Goal: Information Seeking & Learning: Understand process/instructions

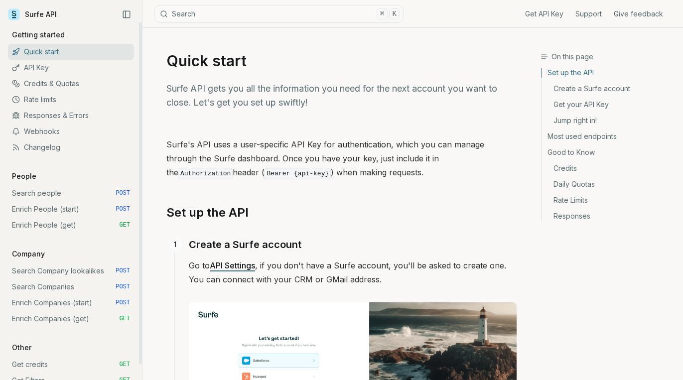
click at [49, 191] on link "Search people POST" at bounding box center [71, 193] width 126 height 16
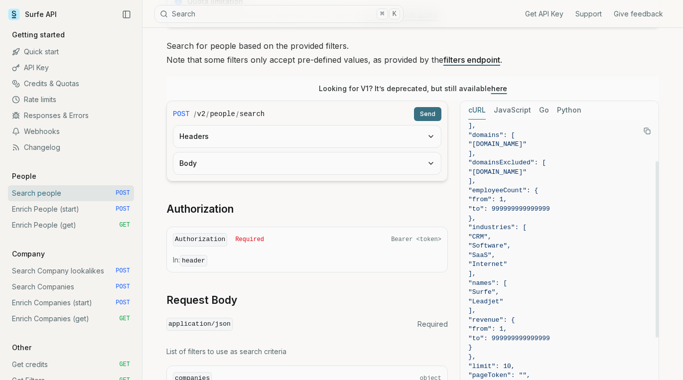
scroll to position [101, 0]
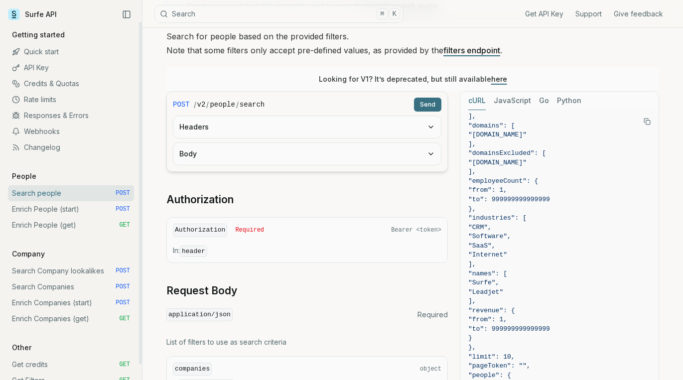
click at [90, 210] on link "Enrich People (start) POST" at bounding box center [71, 209] width 126 height 16
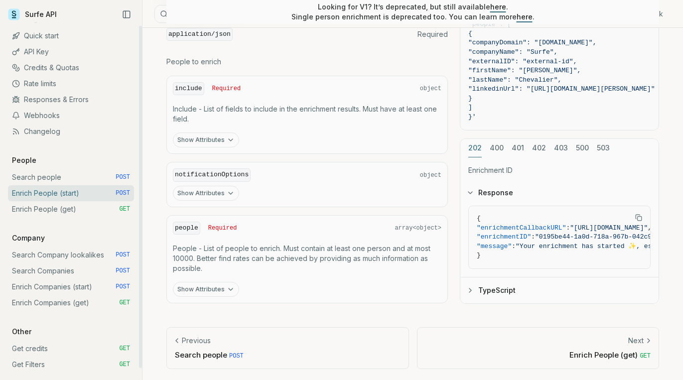
scroll to position [16, 0]
click at [58, 68] on link "Credits & Quotas" at bounding box center [71, 67] width 126 height 16
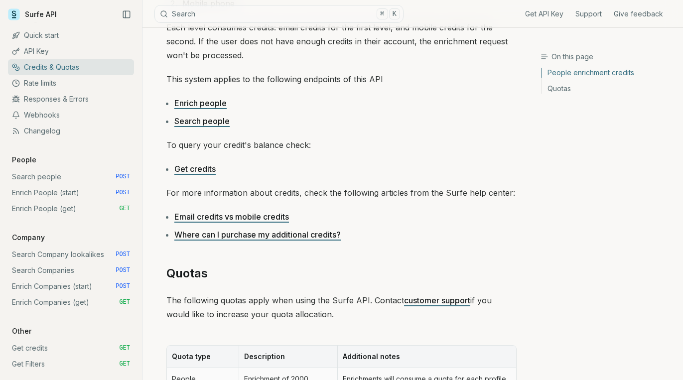
scroll to position [229, 0]
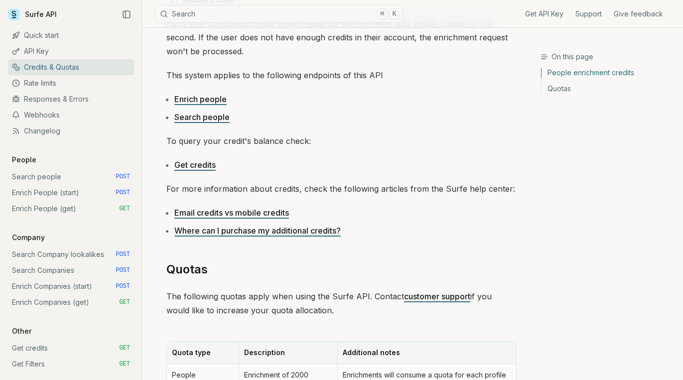
click at [226, 218] on li "Email credits vs mobile credits" at bounding box center [345, 213] width 342 height 14
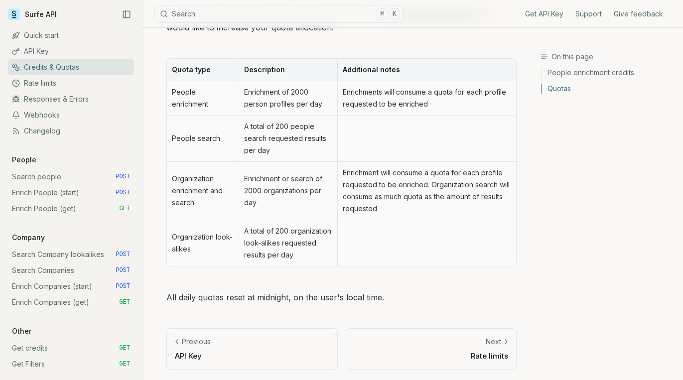
scroll to position [513, 0]
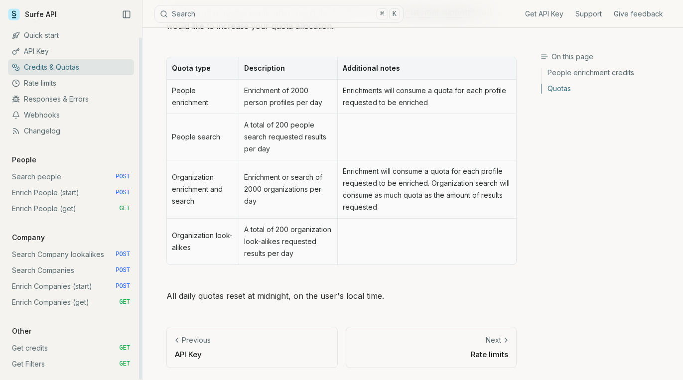
click at [54, 50] on link "API Key" at bounding box center [71, 51] width 126 height 16
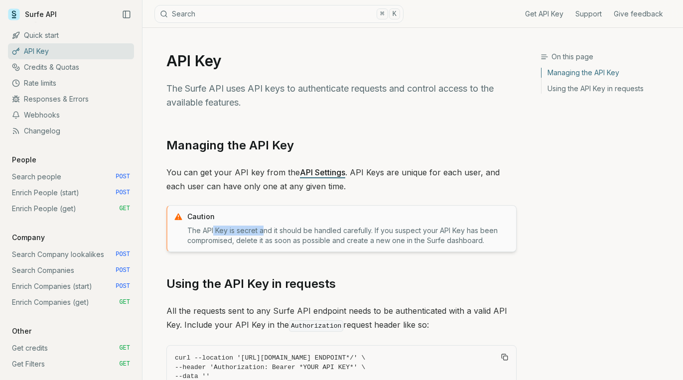
drag, startPoint x: 217, startPoint y: 230, endPoint x: 262, endPoint y: 232, distance: 44.8
click at [262, 232] on p "The API Key is secret and it should be handled carefully. If you suspect your A…" at bounding box center [348, 236] width 323 height 20
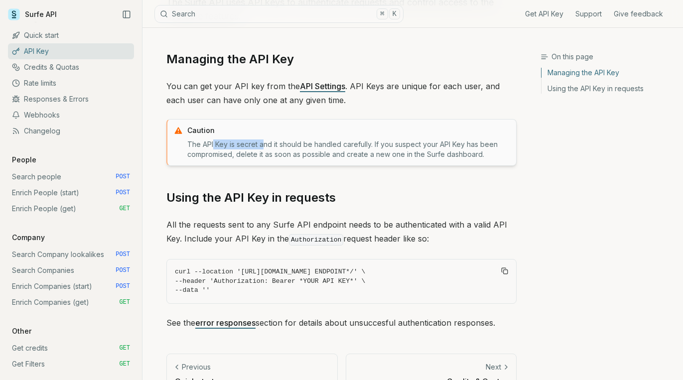
scroll to position [113, 0]
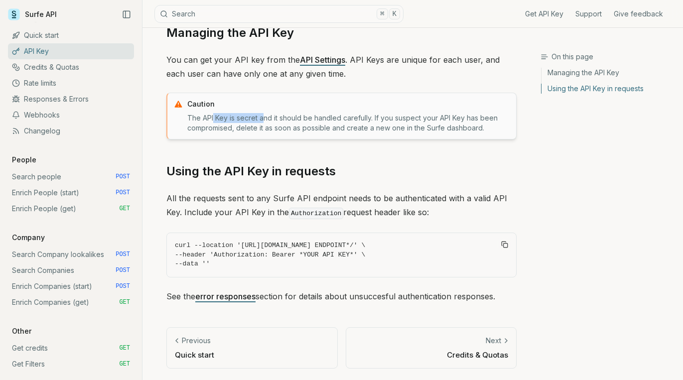
click at [476, 355] on p "Credits & Quotas" at bounding box center [431, 355] width 154 height 10
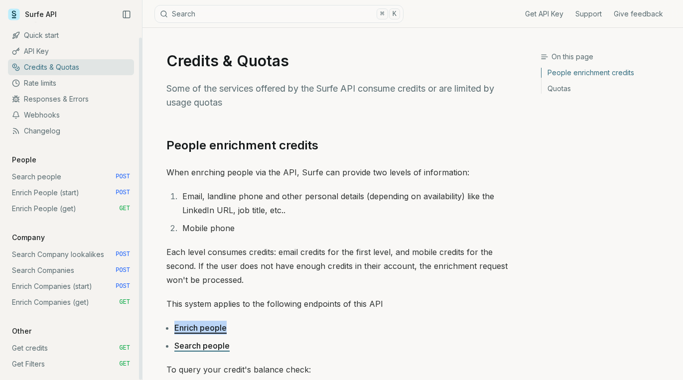
click at [36, 30] on link "Quick start" at bounding box center [71, 35] width 126 height 16
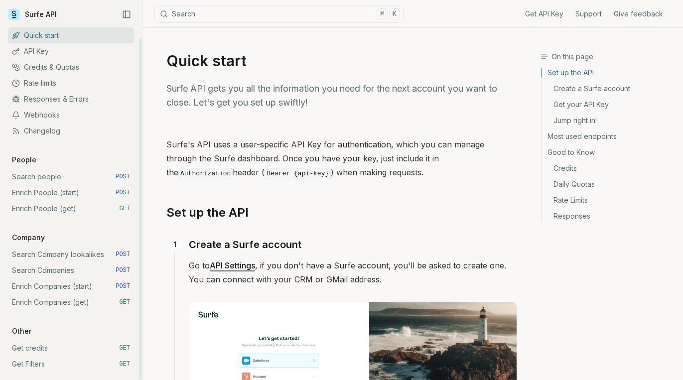
click at [43, 12] on link "Surfe API" at bounding box center [32, 14] width 49 height 15
click at [42, 14] on link "Surfe API" at bounding box center [32, 14] width 49 height 15
click at [14, 13] on icon at bounding box center [14, 12] width 4 height 5
click at [14, 12] on icon at bounding box center [14, 14] width 12 height 12
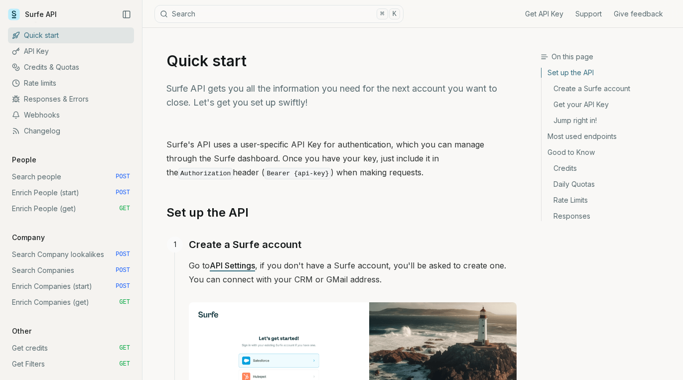
click at [14, 12] on icon at bounding box center [14, 14] width 12 height 12
click at [27, 11] on link "Surfe API" at bounding box center [32, 14] width 49 height 15
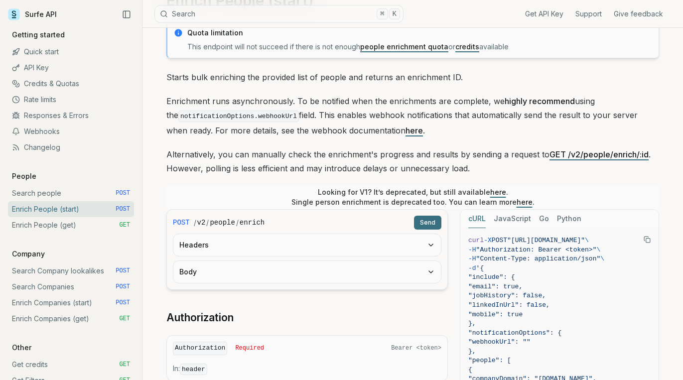
scroll to position [64, 0]
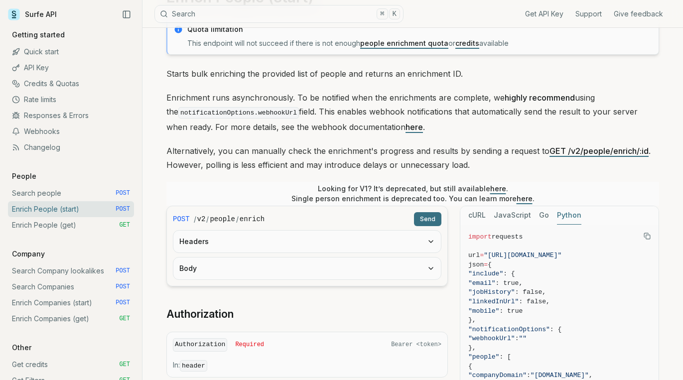
click at [564, 213] on button "Python" at bounding box center [569, 215] width 24 height 18
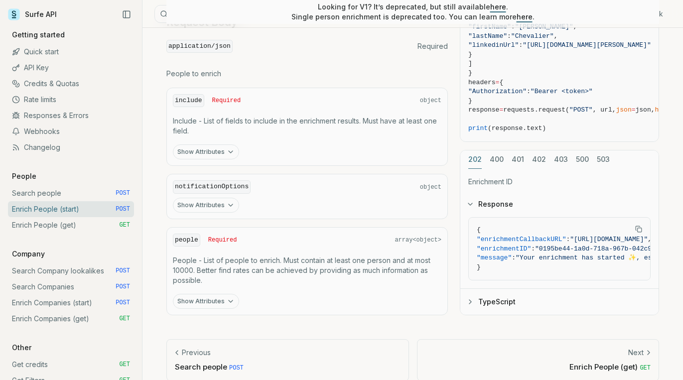
scroll to position [459, 0]
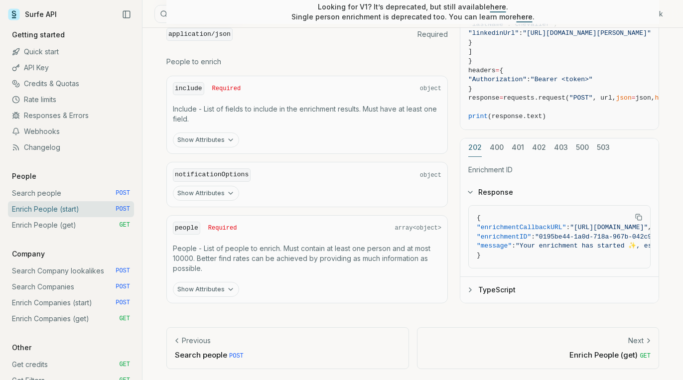
click at [644, 339] on icon at bounding box center [648, 341] width 8 height 8
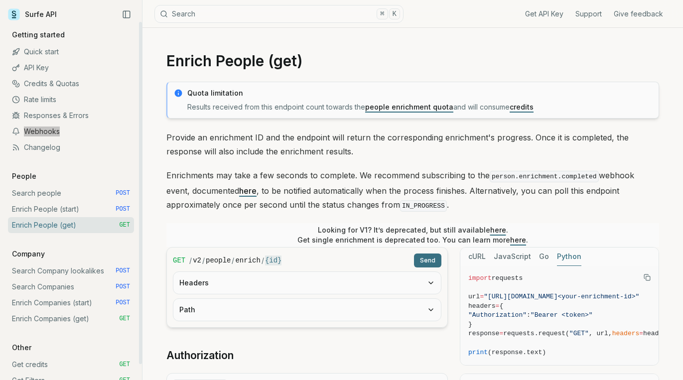
scroll to position [161, 0]
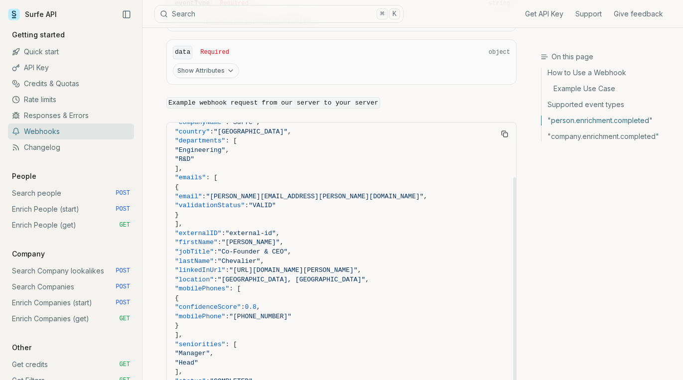
scroll to position [68, 0]
click at [61, 86] on link "Credits & Quotas" at bounding box center [71, 84] width 126 height 16
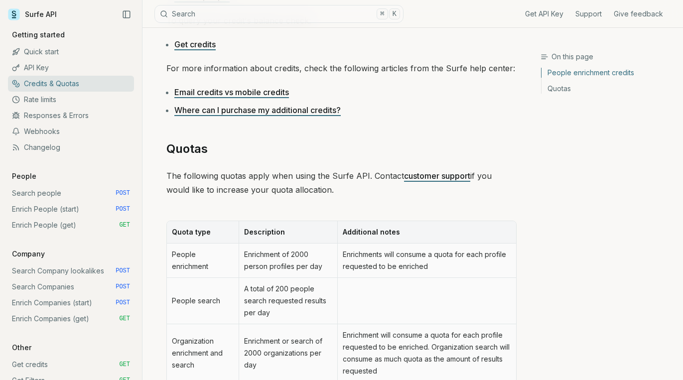
scroll to position [350, 0]
click at [93, 63] on link "API Key" at bounding box center [71, 68] width 126 height 16
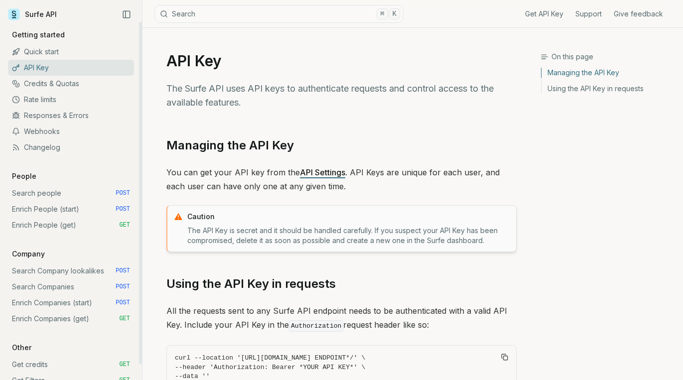
click at [92, 47] on link "Quick start" at bounding box center [71, 52] width 126 height 16
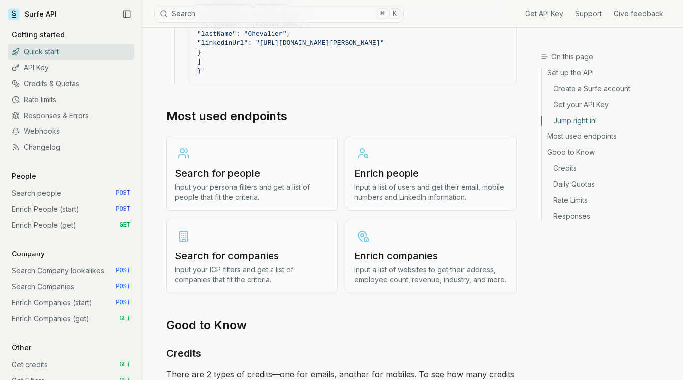
scroll to position [1111, 0]
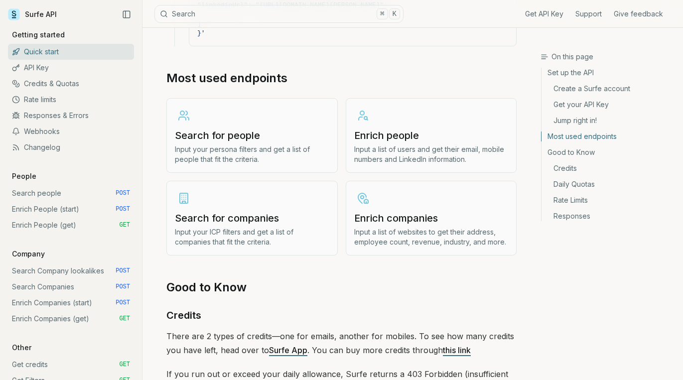
click at [425, 131] on h3 "Enrich people" at bounding box center [431, 135] width 154 height 14
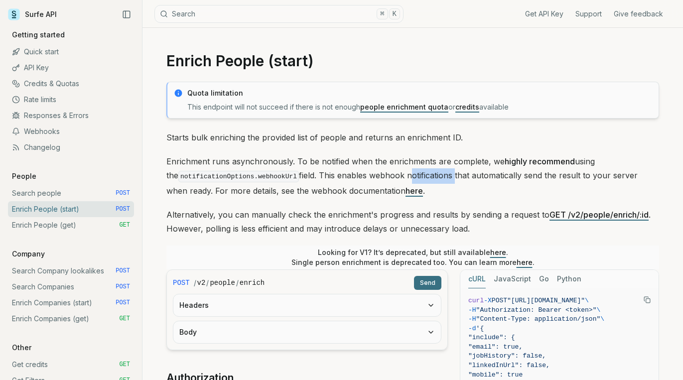
click at [405, 189] on link "here" at bounding box center [413, 191] width 17 height 10
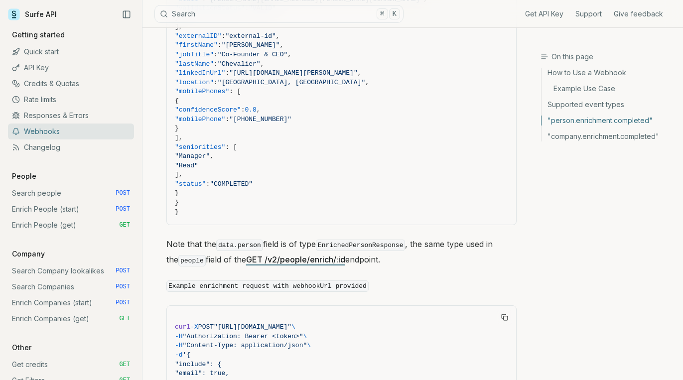
scroll to position [1112, 0]
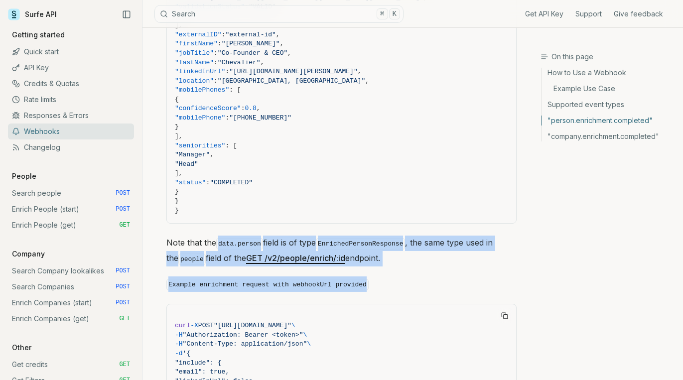
drag, startPoint x: 221, startPoint y: 242, endPoint x: 409, endPoint y: 275, distance: 191.1
click at [409, 275] on div "A webhook is a way for one system to send real-time data to another system as s…" at bounding box center [341, 248] width 350 height 2556
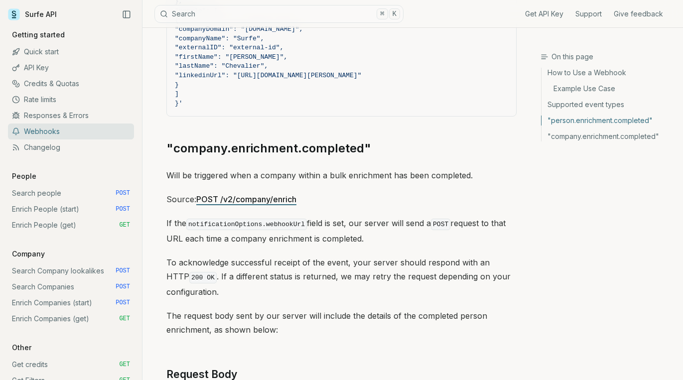
scroll to position [1560, 0]
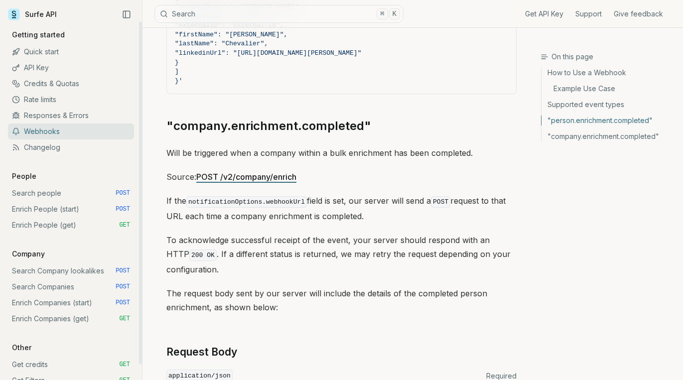
click at [63, 206] on link "Enrich People (start) POST" at bounding box center [71, 209] width 126 height 16
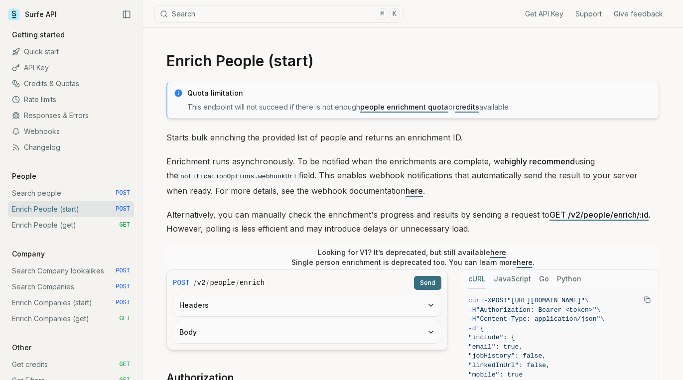
click at [570, 279] on button "Python" at bounding box center [569, 279] width 24 height 18
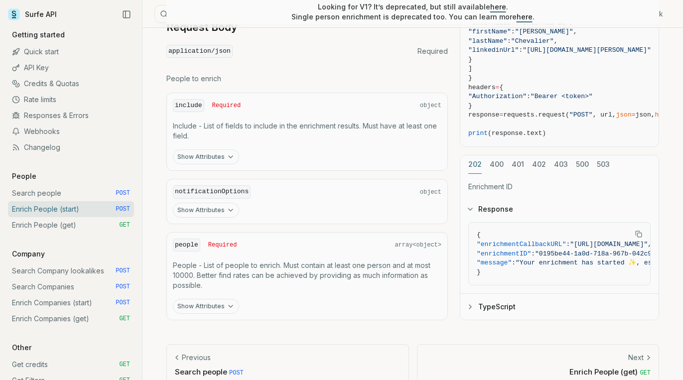
scroll to position [459, 0]
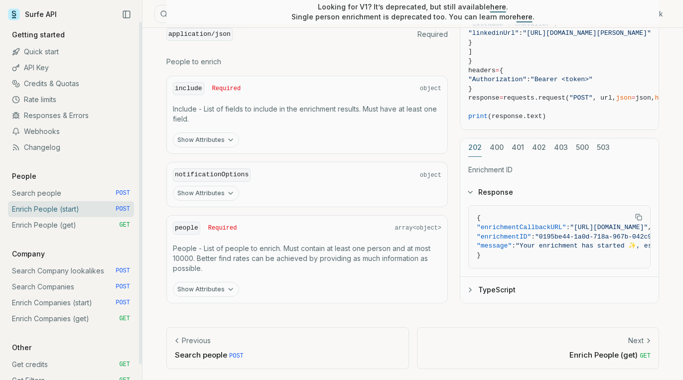
click at [83, 229] on link "Enrich People (get) GET" at bounding box center [71, 225] width 126 height 16
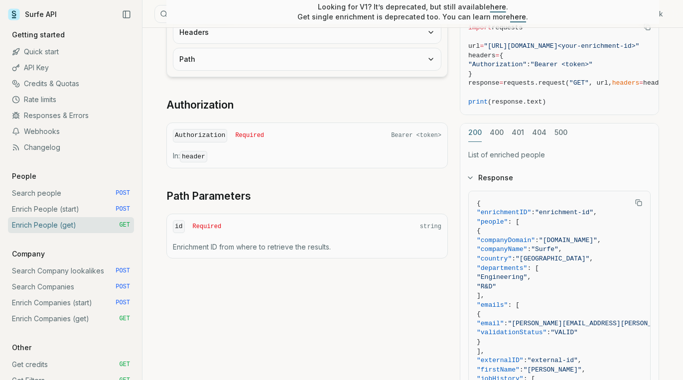
scroll to position [288, 0]
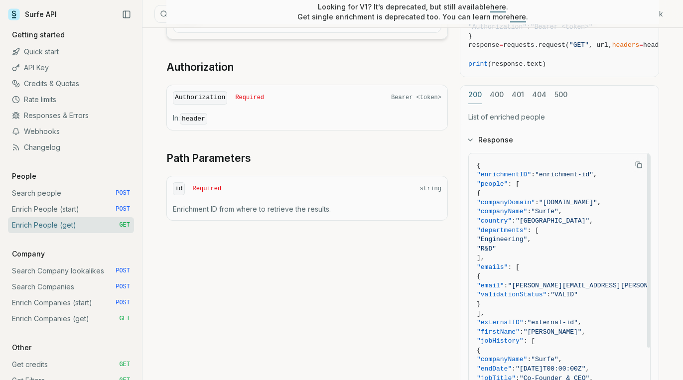
drag, startPoint x: 485, startPoint y: 188, endPoint x: 557, endPoint y: 266, distance: 106.8
click at [557, 266] on code "{ "enrichmentID" : "enrichment-id" , "people" : [ { "companyDomain" : "surfe.co…" at bounding box center [603, 383] width 252 height 444
click at [499, 95] on button "400" at bounding box center [496, 95] width 14 height 18
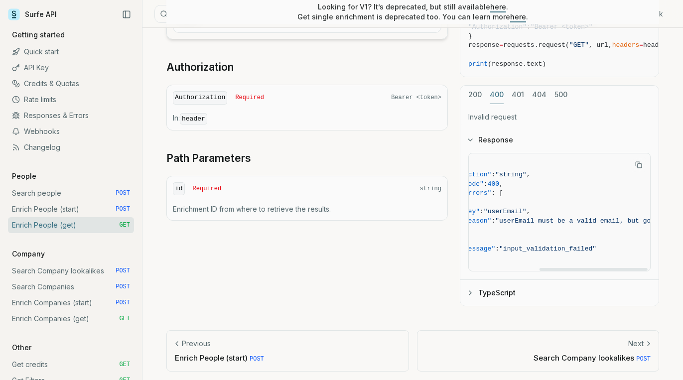
scroll to position [0, 0]
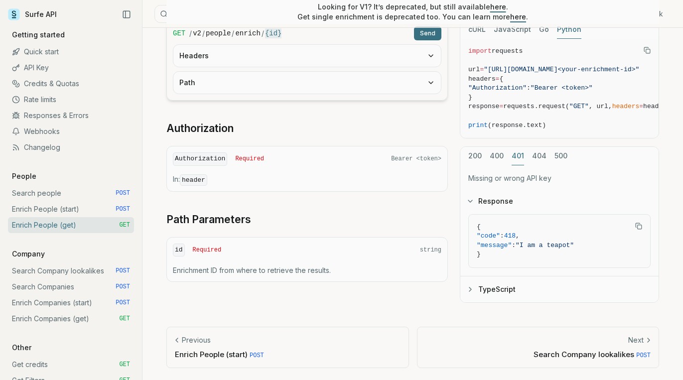
click at [514, 94] on div "cURL JavaScript Go Python import requests url = "https://api.surfe.com/v2/peopl…" at bounding box center [559, 161] width 199 height 283
click at [537, 155] on button "404" at bounding box center [539, 157] width 14 height 18
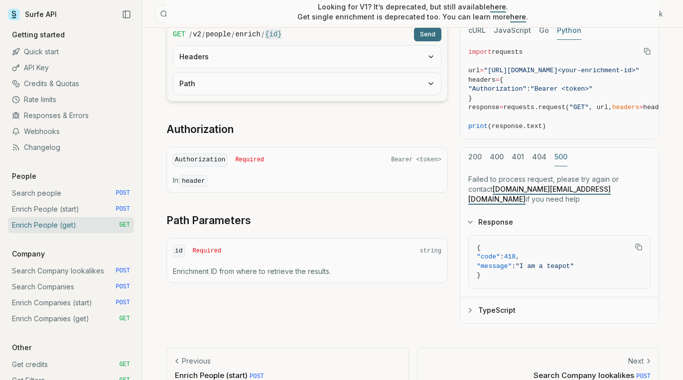
click at [556, 155] on button "500" at bounding box center [560, 157] width 13 height 18
click at [478, 155] on button "200" at bounding box center [474, 157] width 13 height 18
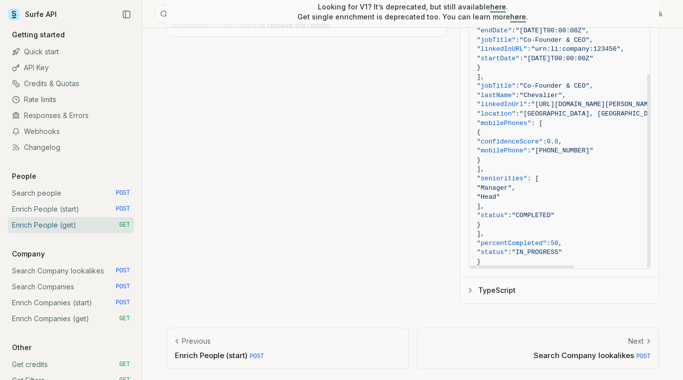
scroll to position [161, 0]
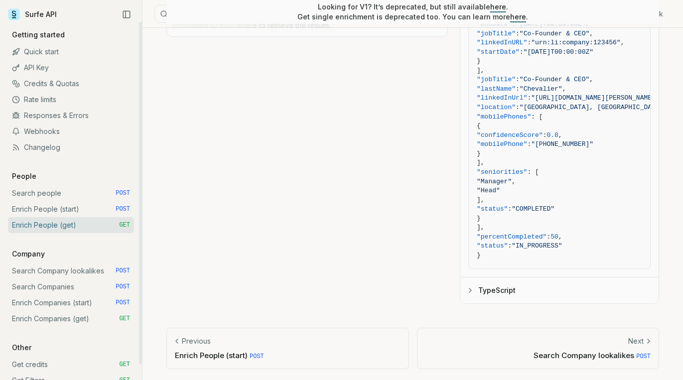
click at [37, 362] on link "Get credits GET" at bounding box center [71, 365] width 126 height 16
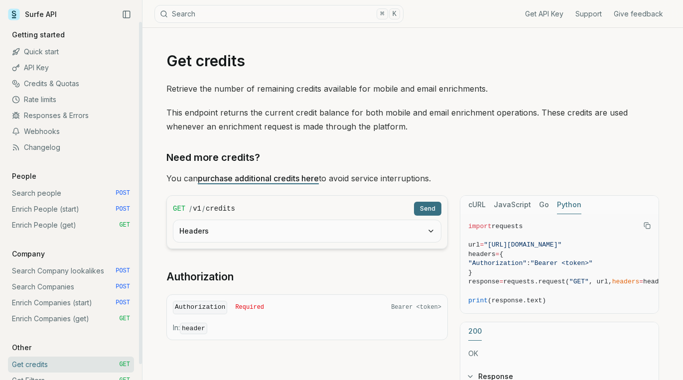
click at [86, 208] on link "Enrich People (start) POST" at bounding box center [71, 209] width 126 height 16
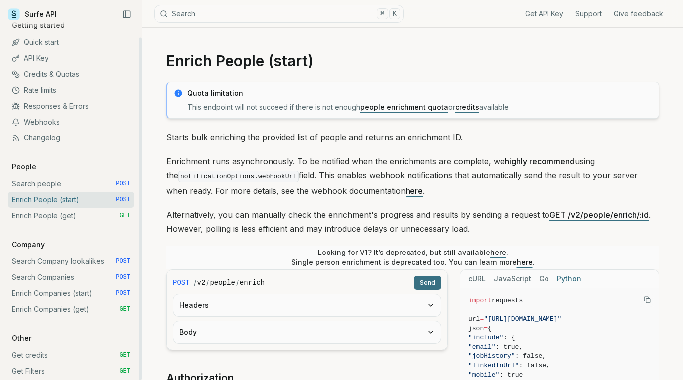
scroll to position [16, 0]
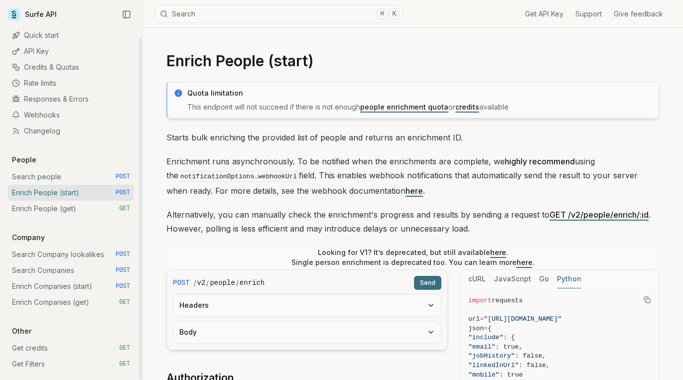
click at [53, 64] on link "Credits & Quotas" at bounding box center [71, 67] width 126 height 16
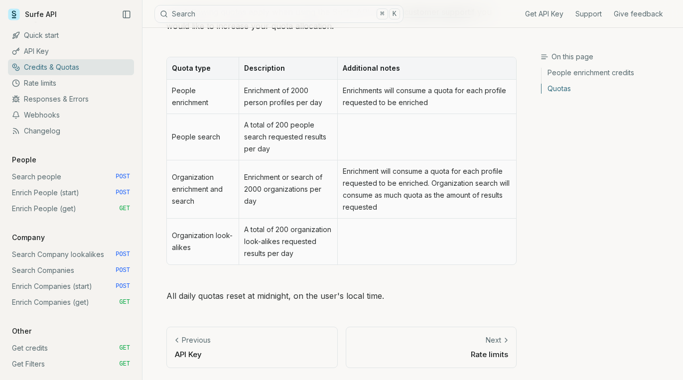
scroll to position [16, 0]
